Goal: Task Accomplishment & Management: Manage account settings

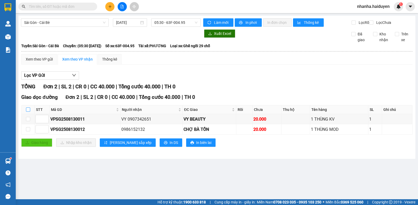
click at [28, 112] on input "checkbox" at bounding box center [28, 110] width 4 height 4
checkbox input "true"
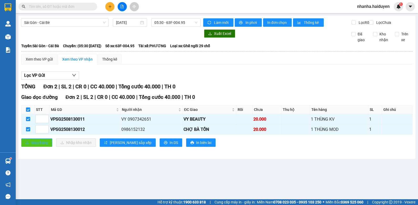
click at [32, 146] on span "Giao hàng" at bounding box center [39, 143] width 17 height 6
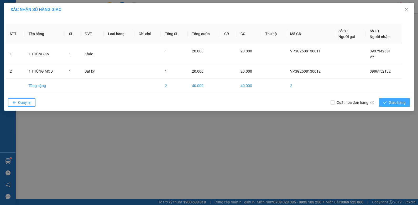
click at [386, 106] on button "Giao hàng" at bounding box center [394, 102] width 31 height 8
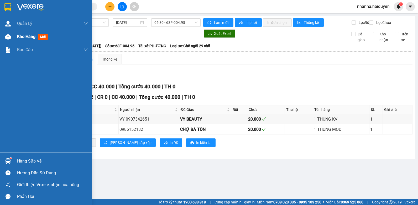
click at [14, 39] on div "Kho hàng mới" at bounding box center [46, 36] width 92 height 13
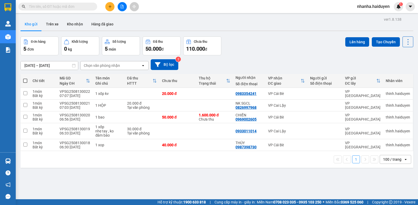
click at [259, 65] on div "11/08/2025 – 13/08/2025 Press the down arrow key to interact with the calendar …" at bounding box center [216, 64] width 393 height 11
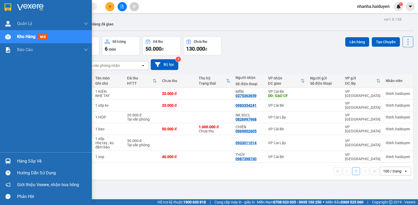
click at [24, 34] on span "Kho hàng" at bounding box center [26, 36] width 18 height 5
